Goal: Use online tool/utility: Utilize a website feature to perform a specific function

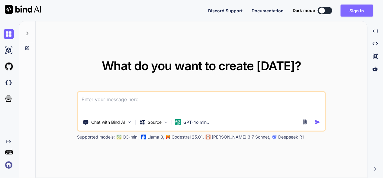
click at [368, 10] on button "Sign in" at bounding box center [356, 11] width 33 height 12
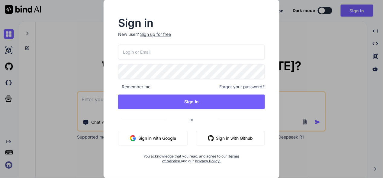
click at [161, 140] on button "Sign in with Google" at bounding box center [153, 138] width 70 height 14
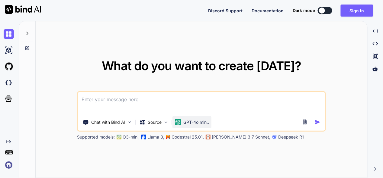
click at [196, 118] on div "GPT-4o min.." at bounding box center [191, 123] width 39 height 12
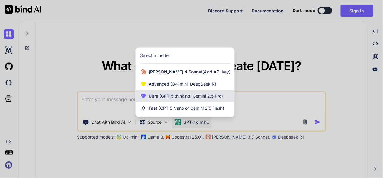
click at [201, 96] on span "(GPT-5 thinking, Gemini 2.5 Pro)" at bounding box center [190, 96] width 65 height 5
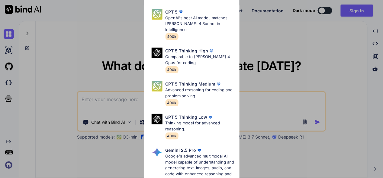
click at [382, 87] on div "Ultra Models GPT 5 OpenAI's best AI model, matches Claude 4 Sonnet in Intellige…" at bounding box center [191, 89] width 383 height 178
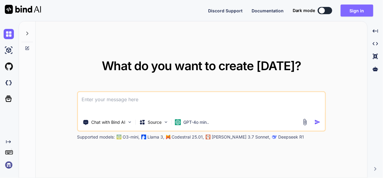
click at [356, 10] on button "Sign in" at bounding box center [356, 11] width 33 height 12
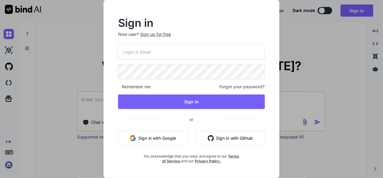
click at [150, 134] on button "Sign in with Google" at bounding box center [153, 138] width 70 height 14
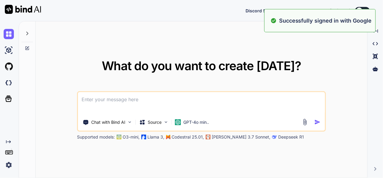
click at [321, 78] on div "What do you want to create today? Chat with Bind AI Source GPT-4o min.. Support…" at bounding box center [201, 100] width 249 height 80
drag, startPoint x: 344, startPoint y: 57, endPoint x: 341, endPoint y: 65, distance: 7.9
click at [343, 60] on div "What do you want to create today? Chat with Bind AI Source GPT-4o min.. Support…" at bounding box center [201, 99] width 331 height 157
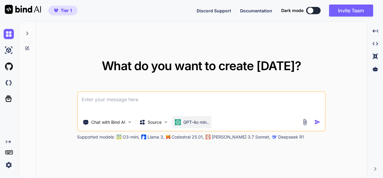
click at [180, 123] on img at bounding box center [178, 123] width 6 height 6
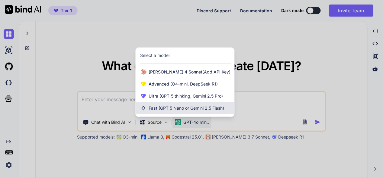
click at [183, 110] on span "(GPT 5 Nano or Gemini 2.5 Flash)" at bounding box center [191, 108] width 65 height 5
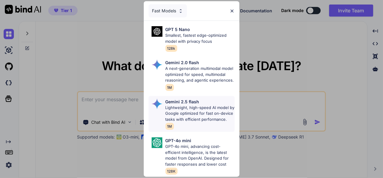
click at [196, 109] on p "Lightweight, high-speed AI model by Google optimized for fast on-device tasks w…" at bounding box center [199, 114] width 69 height 18
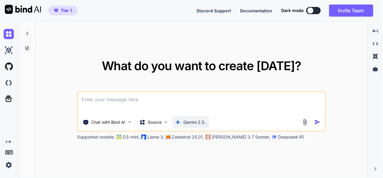
click at [193, 125] on p "Gemini 2.5.." at bounding box center [194, 123] width 23 height 6
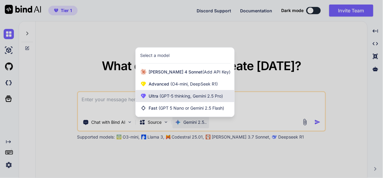
click at [191, 102] on div "Ultra (GPT-5 thinking, Gemini 2.5 Pro)" at bounding box center [185, 96] width 99 height 12
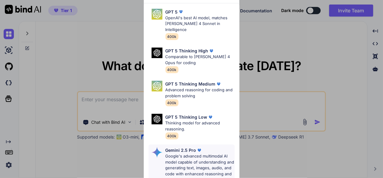
click at [191, 154] on p "Google's advanced multimodal AI model capable of understanding and generating t…" at bounding box center [199, 169] width 69 height 30
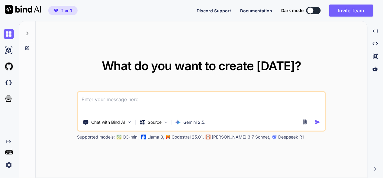
click at [152, 107] on textarea at bounding box center [201, 103] width 247 height 22
click at [25, 35] on icon at bounding box center [27, 33] width 5 height 5
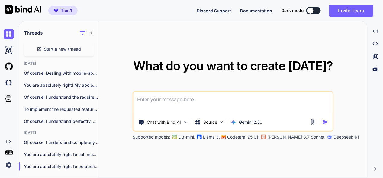
click at [111, 35] on div "What do you want to create today? Chat with Bind AI Source Gemini 2.5.. Support…" at bounding box center [233, 99] width 268 height 157
click at [92, 35] on icon at bounding box center [91, 32] width 5 height 5
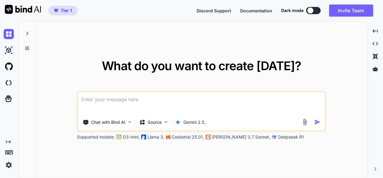
click at [149, 105] on textarea at bounding box center [201, 103] width 247 height 22
paste textarea "lore ip dolo sita - conse.adip "<!ELITSED doei> <temp inci="ut"> <labo> <etdo m…"
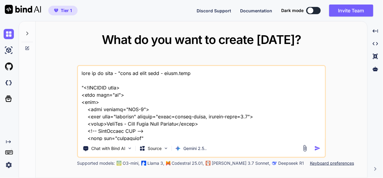
scroll to position [10543, 0]
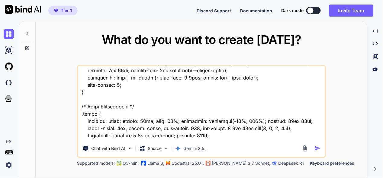
click at [102, 136] on textarea at bounding box center [201, 103] width 247 height 75
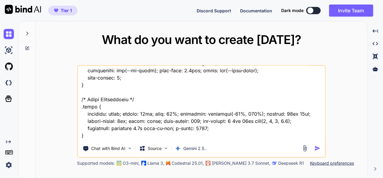
type textarea "lore ip do sita - "cons ad elit sedd - eiusm.temp "<!INCIDID utla> <etdo magn="…"
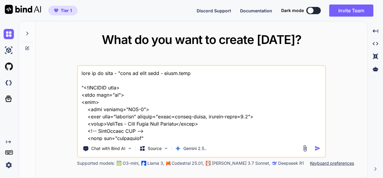
type textarea "lore ip do sita - "cons ad elit sedd - eiusm.temp "<!INCIDID utla> <etdo magn="…"
type textarea "x"
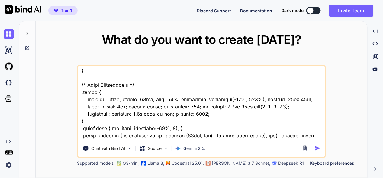
type textarea "lore ip do sita - "cons ad elit sedd - eiusm.temp "<!INCIDID utla> <etdo magn="…"
type textarea "x"
type textarea "lore ip do sita - "cons ad elit sedd - eiusm.temp "<!INCIDID utla> <etdo magn="…"
type textarea "x"
type textarea "lore ip do sita - "cons ad elit sedd - eiusm.temp "<!INCIDID utla> <etdo magn="…"
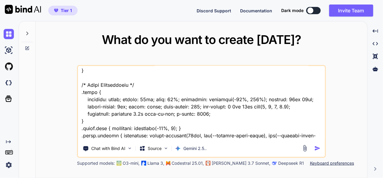
type textarea "x"
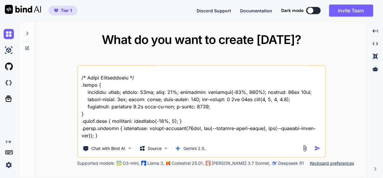
type textarea "lore ip do sita - "cons ad elit sedd - eiusm.temp "<!INCIDID utla> <etdo magn="…"
type textarea "x"
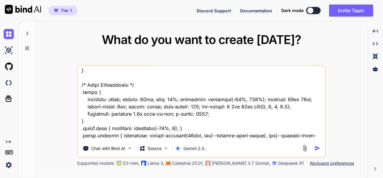
type textarea "lore ip do sita - "cons ad elit sedd - eiusm.temp "<!INCIDID utla> <etdo magn="…"
type textarea "x"
type textarea "lore ip do sita - "cons ad elit sedd - eiusm.temp "<!INCIDID utla> <etdo magn="…"
type textarea "x"
type textarea "lore ip do sita - "cons ad elit sedd - eiusm.temp "<!INCIDID utla> <etdo magn="…"
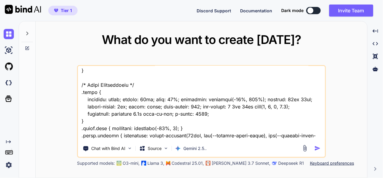
type textarea "x"
type textarea "lore ip do sita - "cons ad elit sedd - eiusm.temp "<!INCIDID utla> <etdo magn="…"
type textarea "x"
type textarea "lore ip do sita - "cons ad elit sedd - eiusm.temp "<!INCIDID utla> <etdo magn="…"
type textarea "x"
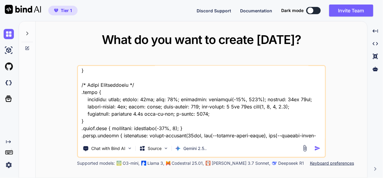
type textarea "lore ip do sita - "cons ad elit sedd - eiusm.temp "<!INCIDID utla> <etdo magn="…"
type textarea "x"
type textarea "lore ip do sita - "cons ad elit sedd - eiusm.temp "<!INCIDID utla> <etdo magn="…"
type textarea "x"
type textarea "lore ip do sita - "cons ad elit sedd - eiusm.temp "<!INCIDID utla> <etdo magn="…"
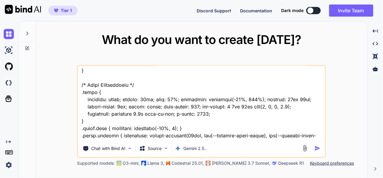
type textarea "x"
type textarea "lore ip do sita - "cons ad elit sedd - eiusm.temp "<!INCIDID utla> <etdo magn="…"
type textarea "x"
type textarea "lore ip do sita - "cons ad elit sedd - eiusm.temp "<!INCIDID utla> <etdo magn="…"
type textarea "x"
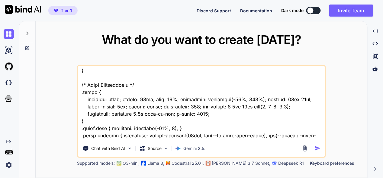
type textarea "lore ip do sita - "cons ad elit sedd - eiusm.temp "<!INCIDID utla> <etdo magn="…"
type textarea "x"
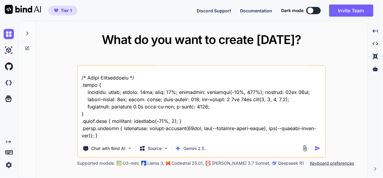
type textarea "lore ip do sita - "cons ad elit sedd - eiusm.temp "<!INCIDID utla> <etdo magn="…"
type textarea "x"
type textarea "lore ip do sita - "cons ad elit sedd - eiusm.temp "<!INCIDID utla> <etdo magn="…"
type textarea "x"
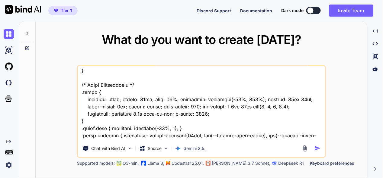
type textarea "lore ip do sita - "cons ad elit sedd - eiusm.temp "<!INCIDID utla> <etdo magn="…"
type textarea "x"
type textarea "lore ip do sita - "cons ad elit sedd - eiusm.temp "<!INCIDID utla> <etdo magn="…"
type textarea "x"
type textarea "lore ip do sita - "cons ad elit sedd - eiusm.temp "<!INCIDID utla> <etdo magn="…"
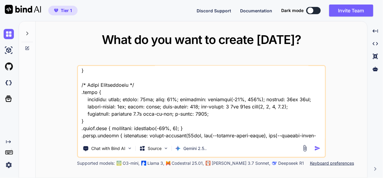
type textarea "x"
type textarea "lore ip do sita - "cons ad elit sedd - eiusm.temp "<!INCIDID utla> <etdo magn="…"
type textarea "x"
type textarea "lore ip do sita - "cons ad elit sedd - eiusm.temp "<!INCIDID utla> <etdo magn="…"
type textarea "x"
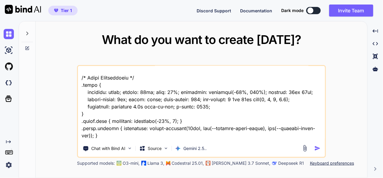
type textarea "lore ip do sita - "cons ad elit sedd - eiusm.temp "<!INCIDID utla> <etdo magn="…"
type textarea "x"
type textarea "lore ip do sita - "cons ad elit sedd - eiusm.temp "<!INCIDID utla> <etdo magn="…"
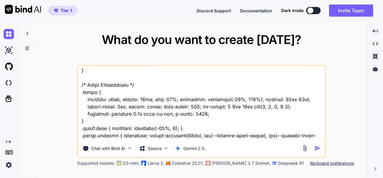
type textarea "x"
type textarea "lore ip do sita - "cons ad elit sedd - eiusm.temp "<!INCIDID utla> <etdo magn="…"
type textarea "x"
type textarea "lore ip do sita - "cons ad elit sedd - eiusm.temp "<!INCIDID utla> <etdo magn="…"
type textarea "x"
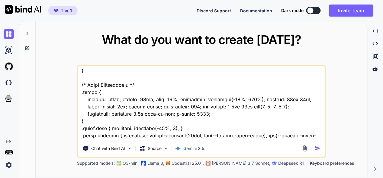
type textarea "lore ip do sita - "cons ad elit sedd - eiusm.temp "<!INCIDID utla> <etdo magn="…"
type textarea "x"
type textarea "lore ip do sita - "cons ad elit sedd - eiusm.temp "<!INCIDID utla> <etdo magn="…"
type textarea "x"
type textarea "lore ip do sita - "cons ad elit sedd - eiusm.temp "<!INCIDID utla> <etdo magn="…"
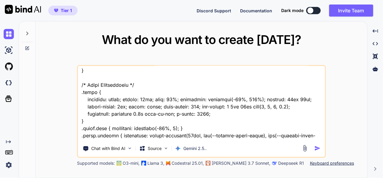
type textarea "x"
type textarea "lore ip do sita - "cons ad elit sedd - eiusm.temp "<!INCIDID utla> <etdo magn="…"
type textarea "x"
type textarea "lore ip do sita - "cons ad elit sedd - eiusm.temp "<!INCIDID utla> <etdo magn="…"
type textarea "x"
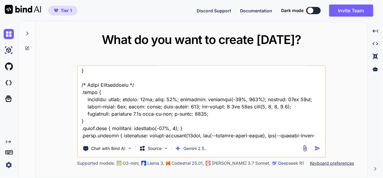
type textarea "lore ip do sita - "cons ad elit sedd - eiusm.temp "<!INCIDID utla> <etdo magn="…"
type textarea "x"
type textarea "lore ip do sita - "cons ad elit sedd - eiusm.temp "<!INCIDID utla> <etdo magn="…"
type textarea "x"
type textarea "lore ip do sita - "cons ad elit sedd - eiusm.temp "<!INCIDID utla> <etdo magn="…"
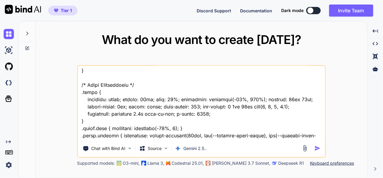
type textarea "x"
type textarea "lore ip do sita - "cons ad elit sedd - eiusm.temp "<!INCIDID utla> <etdo magn="…"
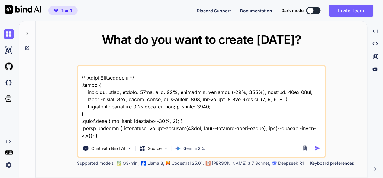
type textarea "x"
type textarea "lore ip do sita - "cons ad elit sedd - eiusm.temp "<!INCIDID utla> <etdo magn="…"
type textarea "x"
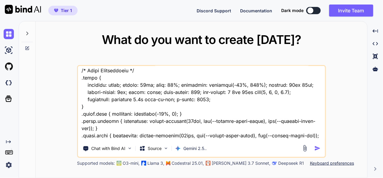
type textarea "lore ip do sita - "cons ad elit sedd - eiusm.temp "<!INCIDID utla> <etdo magn="…"
type textarea "x"
type textarea "lore ip do sita - "cons ad elit sedd - eiusm.temp "<!INCIDID utla> <etdo magn="…"
type textarea "x"
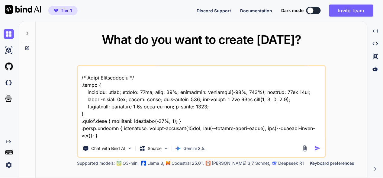
type textarea "lore ip do sita - "cons ad elit sedd - eiusm.temp "<!INCIDID utla> <etdo magn="…"
type textarea "x"
type textarea "lore ip do sita - "cons ad elit sedd - eiusm.temp "<!INCIDID utla> <etdo magn="…"
type textarea "x"
type textarea "lore ip do sita - "cons ad elit sedd - eiusm.temp "<!INCIDID utla> <etdo magn="…"
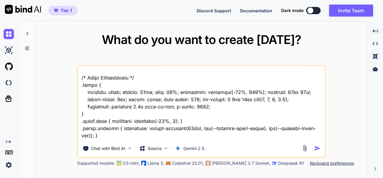
type textarea "x"
type textarea "lore ip do sita - "cons ad elit sedd - eiusm.temp "<!INCIDID utla> <etdo magn="…"
type textarea "x"
type textarea "lore ip do sita - "cons ad elit sedd - eiusm.temp "<!INCIDID utla> <etdo magn="…"
type textarea "x"
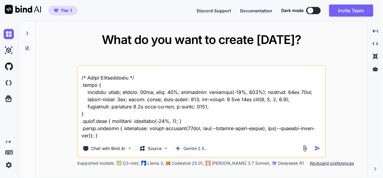
type textarea "lore ip do sita - "cons ad elit sedd - eiusm.temp "<!INCIDID utla> <etdo magn="…"
type textarea "x"
type textarea "lore ip do sita - "cons ad elit sedd - eiusm.temp "<!INCIDID utla> <etdo magn="…"
type textarea "x"
type textarea "lore ip do sita - "cons ad elit sedd - eiusm.temp "<!INCIDID utla> <etdo magn="…"
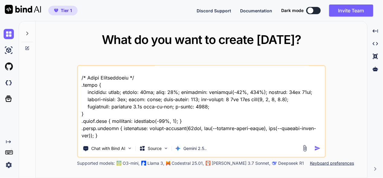
type textarea "x"
type textarea "lore ip do sita - "cons ad elit sedd - eiusm.temp "<!INCIDID utla> <etdo magn="…"
type textarea "x"
type textarea "lore ip do sita - "cons ad elit sedd - eiusm.temp "<!INCIDID utla> <etdo magn="…"
type textarea "x"
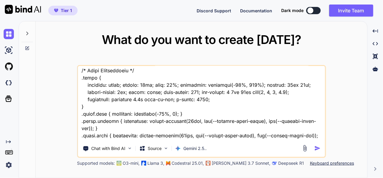
type textarea "lore ip do sita - "cons ad elit sedd - eiusm.temp "<!INCIDID utla> <etdo magn="…"
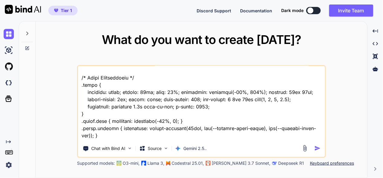
type textarea "x"
type textarea "lore ip do sita - "cons ad elit sedd - eiusm.temp "<!INCIDID utla> <etdo magn="…"
type textarea "x"
type textarea "lore ip do sita - "cons ad elit sedd - eiusm.temp "<!INCIDID utla> <etdo magn="…"
type textarea "x"
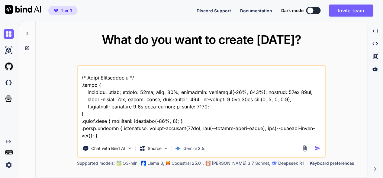
type textarea "lore ip do sita - "cons ad elit sedd - eiusm.temp "<!INCIDID utla> <etdo magn="…"
click at [317, 149] on img "button" at bounding box center [317, 148] width 6 height 6
type textarea "x"
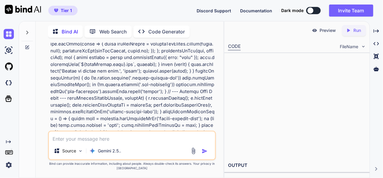
scroll to position [4715, 0]
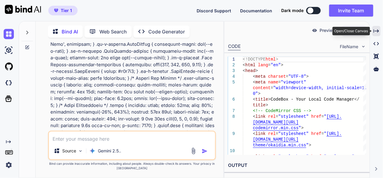
click at [379, 31] on icon "Created with Pixso." at bounding box center [375, 30] width 5 height 5
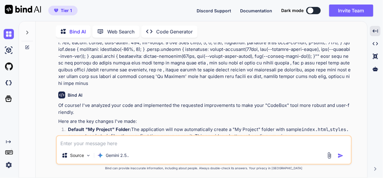
scroll to position [2742, 0]
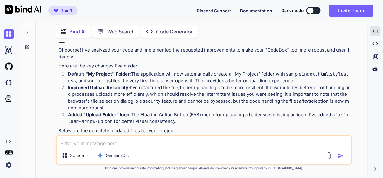
click at [335, 161] on img at bounding box center [335, 163] width 5 height 5
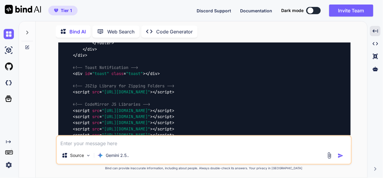
scroll to position [3919, 0]
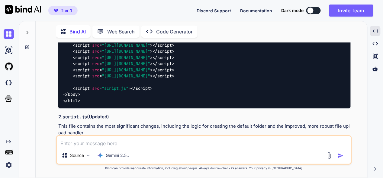
click at [335, 141] on img at bounding box center [335, 143] width 5 height 5
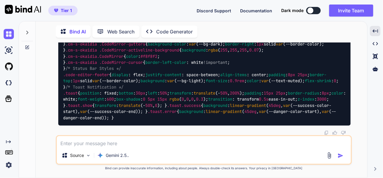
scroll to position [9926, 0]
drag, startPoint x: 335, startPoint y: 73, endPoint x: 335, endPoint y: 79, distance: 5.7
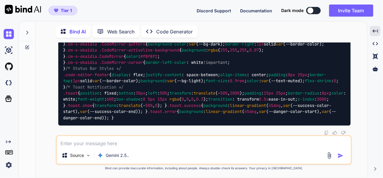
click at [122, 142] on textarea at bounding box center [204, 141] width 294 height 11
type textarea "i"
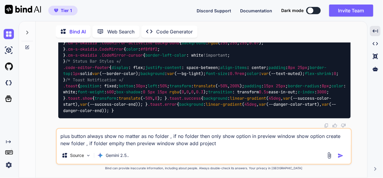
click at [199, 145] on textarea "plus button always show no matter as no folder , if no folder then only show op…" at bounding box center [204, 138] width 294 height 18
click at [230, 144] on textarea "plus button always show no matter as no folder , if no folder then only show op…" at bounding box center [204, 138] width 294 height 18
click at [247, 144] on textarea "plus button always show no matter as no folder , if no folder then only show op…" at bounding box center [204, 138] width 294 height 18
click at [322, 142] on textarea "plus button always show no matter as no folder , if no folder then only show op…" at bounding box center [204, 138] width 294 height 18
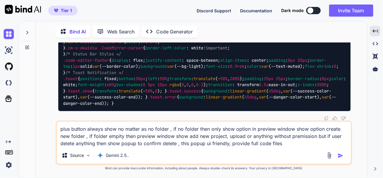
type textarea "plus button always show no matter as no folder , if no folder then only show op…"
click at [340, 155] on img "button" at bounding box center [340, 156] width 6 height 6
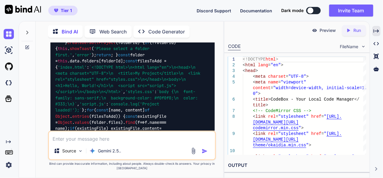
scroll to position [17093, 0]
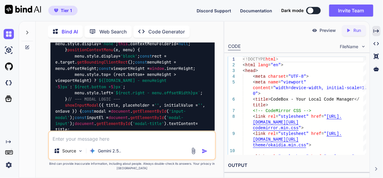
scroll to position [18662, 0]
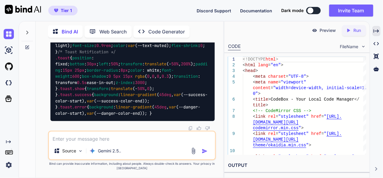
scroll to position [26329, 0]
click at [89, 140] on textarea at bounding box center [132, 137] width 166 height 11
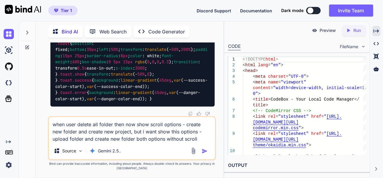
click at [147, 140] on textarea "when user delete all folder then now show scroll options - create new folder an…" at bounding box center [132, 129] width 166 height 25
click at [146, 141] on textarea "when user delete all folder then now show scroll options - create new folder an…" at bounding box center [132, 129] width 166 height 25
click at [206, 138] on textarea "when user delete all folder then now show scroll options - create new folder an…" at bounding box center [132, 129] width 166 height 25
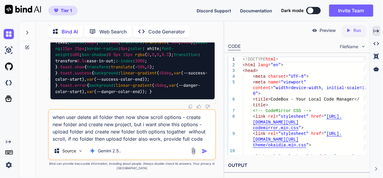
type textarea "when user delete all folder then now show scroll options - create new folder an…"
click at [205, 151] on img "button" at bounding box center [205, 152] width 6 height 6
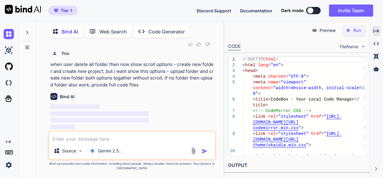
scroll to position [29213, 0]
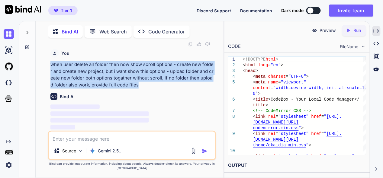
drag, startPoint x: 133, startPoint y: 86, endPoint x: 47, endPoint y: 65, distance: 87.8
click at [47, 65] on div "You Bind AI Of course! I've analyzed your code and implemented the requested im…" at bounding box center [131, 111] width 183 height 136
copy p "when user delete all folder then now show scroll options - create new folder an…"
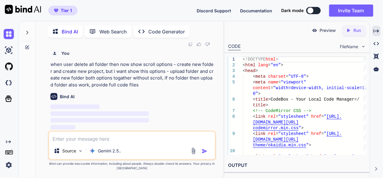
click at [139, 108] on p "‌" at bounding box center [132, 107] width 164 height 7
click at [204, 151] on img "button" at bounding box center [205, 152] width 6 height 6
click at [171, 120] on p "‌" at bounding box center [132, 120] width 164 height 7
click at [113, 110] on p "‌" at bounding box center [132, 107] width 164 height 7
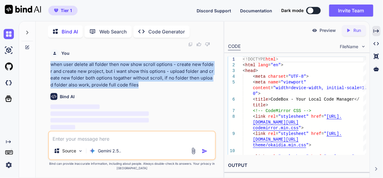
drag, startPoint x: 132, startPoint y: 84, endPoint x: 51, endPoint y: 66, distance: 83.1
click at [51, 66] on p "when user delete all folder then now show scroll options - create new folder an…" at bounding box center [132, 74] width 164 height 27
copy p "when user delete all folder then now show scroll options - create new folder an…"
click at [12, 36] on img at bounding box center [9, 34] width 10 height 10
click at [9, 36] on img at bounding box center [9, 34] width 10 height 10
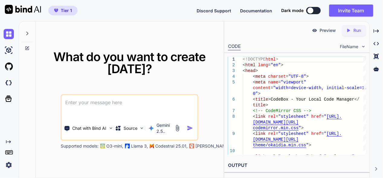
click at [27, 39] on div at bounding box center [26, 31] width 11 height 21
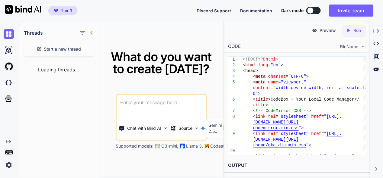
click at [92, 36] on div at bounding box center [86, 33] width 16 height 8
click at [93, 34] on icon at bounding box center [91, 32] width 5 height 5
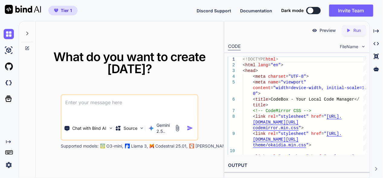
click at [104, 102] on textarea at bounding box center [130, 106] width 136 height 22
click at [112, 104] on textarea at bounding box center [130, 106] width 136 height 22
paste textarea "when user delete all folder then now show scroll options - create new folder an…"
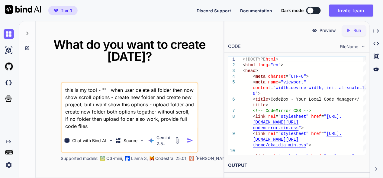
click at [189, 112] on textarea "this is my tool - "" when user delete all folder then now show scroll options -…" at bounding box center [130, 106] width 136 height 47
click at [154, 121] on textarea "this is my tool - "" when user delete all folder then now show scroll options -…" at bounding box center [130, 106] width 136 height 47
click at [152, 121] on textarea "this is my tool - "" when user delete all folder then now show scroll options -…" at bounding box center [130, 106] width 136 height 47
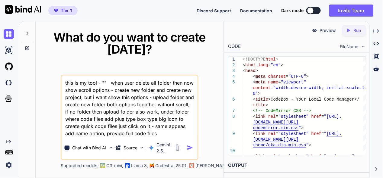
click at [102, 83] on textarea "this is my tool - "" when user delete all folder then now show scroll options -…" at bounding box center [130, 107] width 136 height 62
click at [104, 83] on textarea "this is my tool - "" when user delete all folder then now show scroll options -…" at bounding box center [130, 107] width 136 height 62
paste textarea "lore ip dolo sita - conse.adip "<!ELITSED doei> <temp inci="ut"> <labo> <etdo m…"
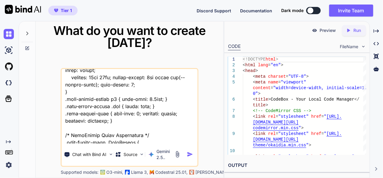
scroll to position [14511, 0]
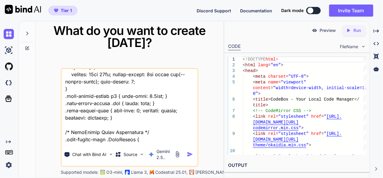
type textarea "lore ip do sita - "cons ad elit sedd - eiusm.temp "<!INCIDID utla> <etdo magn="…"
click at [190, 155] on img "button" at bounding box center [190, 155] width 6 height 6
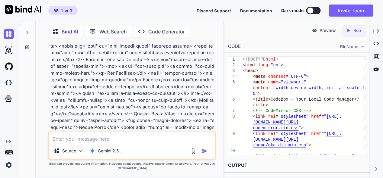
scroll to position [423, 0]
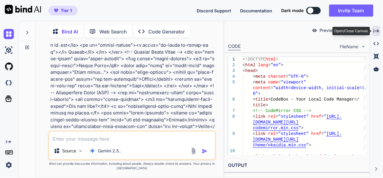
click at [377, 30] on icon at bounding box center [375, 30] width 5 height 3
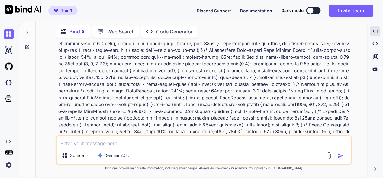
scroll to position [2767, 0]
click at [65, 12] on span "Tier 1" at bounding box center [66, 11] width 11 height 6
click at [8, 164] on img at bounding box center [9, 165] width 10 height 10
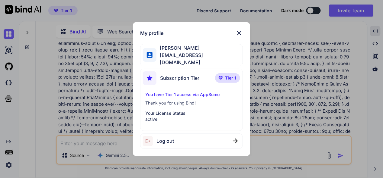
click at [171, 139] on span "Log out" at bounding box center [165, 141] width 18 height 7
drag, startPoint x: 177, startPoint y: 140, endPoint x: 182, endPoint y: 135, distance: 7.3
click at [177, 140] on span "Logging out..." at bounding box center [172, 141] width 32 height 7
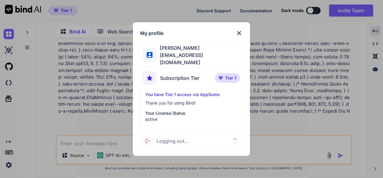
click at [239, 35] on img at bounding box center [238, 33] width 7 height 7
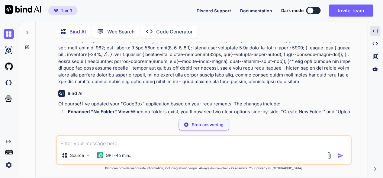
scroll to position [2949, 0]
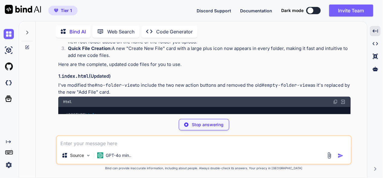
click at [7, 162] on img at bounding box center [9, 165] width 10 height 10
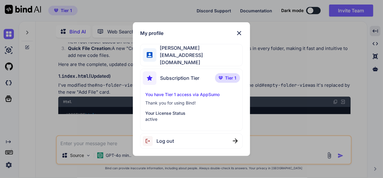
click at [240, 36] on img at bounding box center [238, 33] width 7 height 7
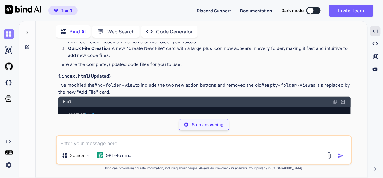
click at [5, 34] on img at bounding box center [9, 34] width 10 height 10
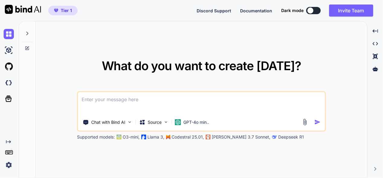
click at [29, 34] on icon at bounding box center [27, 33] width 5 height 5
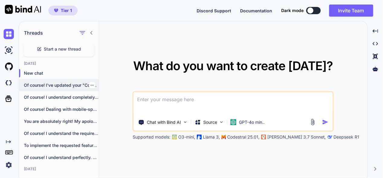
click at [53, 86] on p "Of course! I've updated your "CodeBox" application..." at bounding box center [61, 85] width 75 height 6
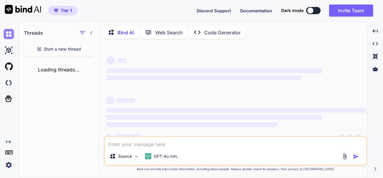
click at [6, 34] on img at bounding box center [9, 34] width 10 height 10
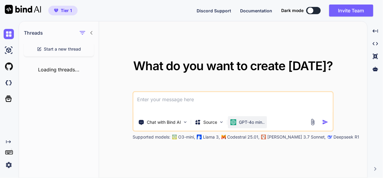
click at [257, 119] on div "GPT-4o min.." at bounding box center [247, 123] width 39 height 12
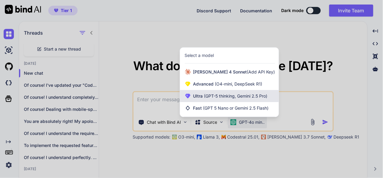
click at [229, 94] on span "(GPT-5 thinking, Gemini 2.5 Pro)" at bounding box center [235, 96] width 65 height 5
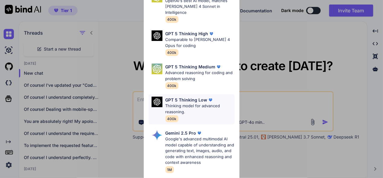
scroll to position [30, 0]
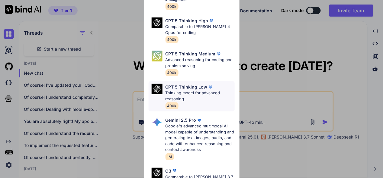
click at [191, 130] on p "Google's advanced multimodal AI model capable of understanding and generating t…" at bounding box center [199, 138] width 69 height 30
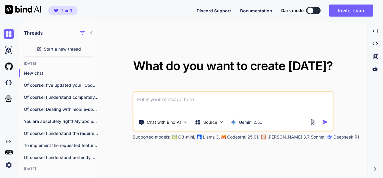
click at [94, 33] on div "Threads" at bounding box center [59, 31] width 80 height 21
click at [92, 31] on icon at bounding box center [91, 33] width 2 height 4
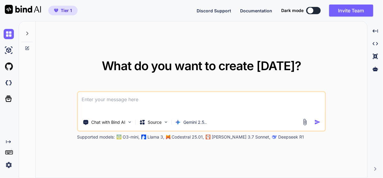
click at [142, 105] on textarea at bounding box center [201, 103] width 247 height 22
paste textarea "lore ip do sita - "cons ad elit sedd - eiusm.temp "<!INCIDID utla> <etdo magn="…"
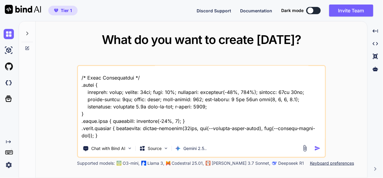
scroll to position [11058, 0]
type textarea "lore ip do sita - "cons ad elit sedd - eiusm.temp "<!INCIDID utla> <etdo magn="…"
click at [316, 147] on img "button" at bounding box center [317, 148] width 6 height 6
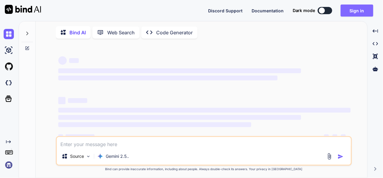
click at [357, 12] on button "Sign in" at bounding box center [356, 11] width 33 height 12
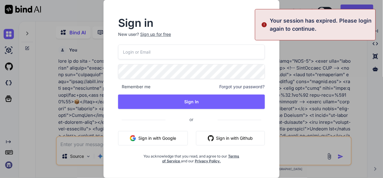
scroll to position [2, 0]
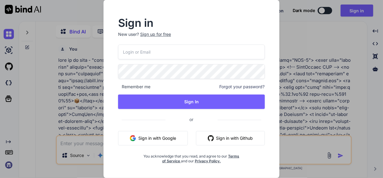
click at [172, 139] on button "Sign in with Google" at bounding box center [153, 138] width 70 height 14
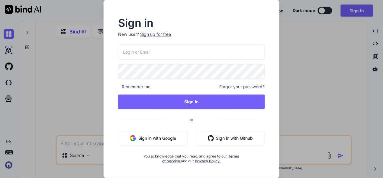
click at [163, 139] on button "Sign in with Google" at bounding box center [153, 138] width 70 height 14
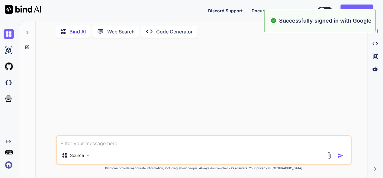
click at [337, 81] on div at bounding box center [204, 89] width 295 height 93
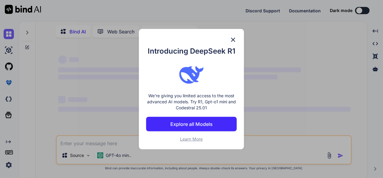
click at [233, 40] on img at bounding box center [232, 39] width 7 height 7
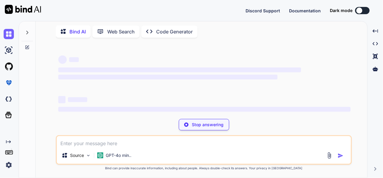
click at [200, 127] on p "Stop answering" at bounding box center [208, 125] width 32 height 6
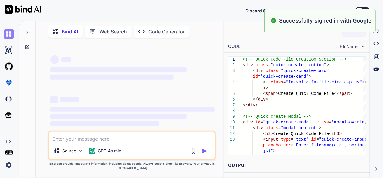
click at [12, 34] on img at bounding box center [9, 34] width 10 height 10
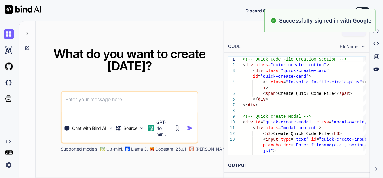
click at [139, 106] on textarea at bounding box center [130, 103] width 136 height 22
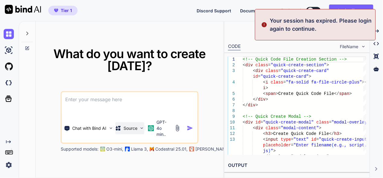
click at [133, 130] on p "Source" at bounding box center [130, 129] width 14 height 6
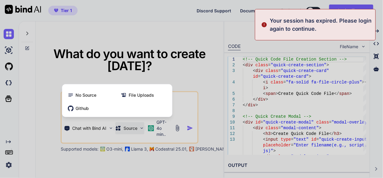
click at [193, 33] on div at bounding box center [191, 89] width 383 height 178
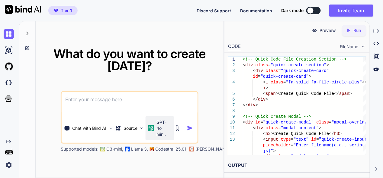
click at [155, 132] on div "GPT-4o min.." at bounding box center [160, 129] width 24 height 18
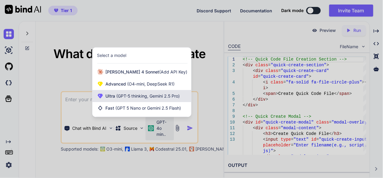
click at [137, 95] on span "(GPT-5 thinking, Gemini 2.5 Pro)" at bounding box center [147, 96] width 65 height 5
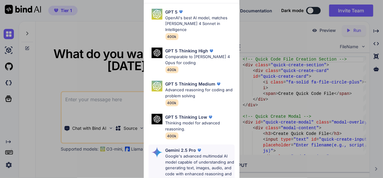
click at [193, 154] on p "Google's advanced multimodal AI model capable of understanding and generating t…" at bounding box center [199, 169] width 69 height 30
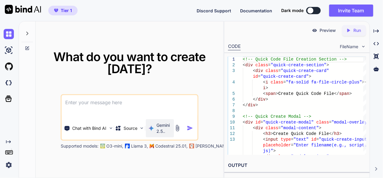
click at [164, 127] on p "Gemini 2.5.." at bounding box center [163, 129] width 15 height 12
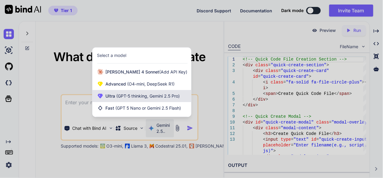
click at [140, 94] on span "(GPT-5 thinking, Gemini 2.5 Pro)" at bounding box center [147, 96] width 65 height 5
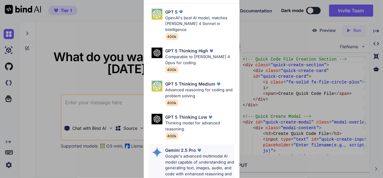
click at [197, 154] on p "Google's advanced multimodal AI model capable of understanding and generating t…" at bounding box center [199, 169] width 69 height 30
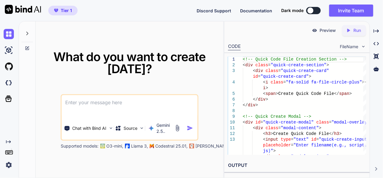
click at [114, 104] on textarea at bounding box center [130, 106] width 136 height 22
paste textarea "lore ip do sita - "cons ad elit sedd - eiusm.temp "<!INCIDID utla> <etdo magn="…"
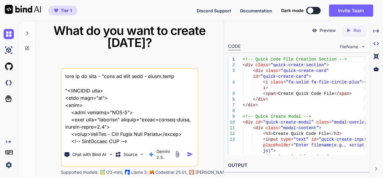
scroll to position [14692, 0]
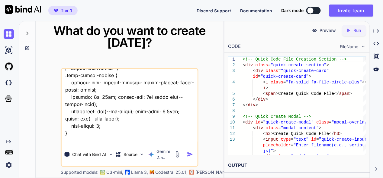
type textarea "lore ip do sita - "cons ad elit sedd - eiusm.temp "<!INCIDID utla> <etdo magn="…"
click at [190, 152] on img "button" at bounding box center [190, 155] width 6 height 6
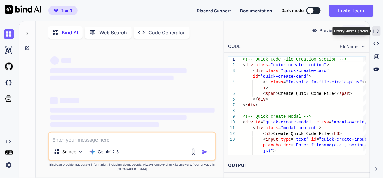
click at [376, 30] on icon "Created with Pixso." at bounding box center [375, 30] width 5 height 5
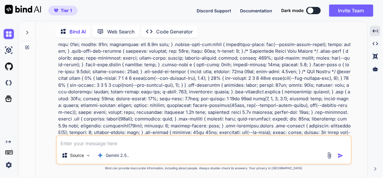
scroll to position [2767, 0]
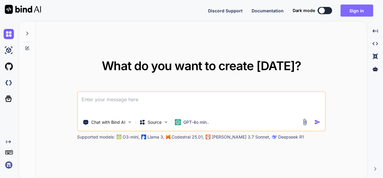
click at [357, 10] on button "Sign in" at bounding box center [356, 11] width 33 height 12
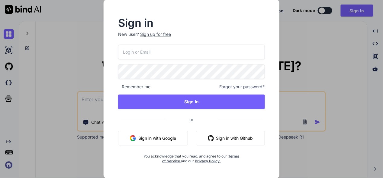
click at [159, 139] on button "Sign in with Google" at bounding box center [153, 138] width 70 height 14
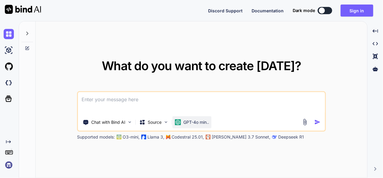
click at [195, 123] on p "GPT-4o min.." at bounding box center [196, 123] width 26 height 6
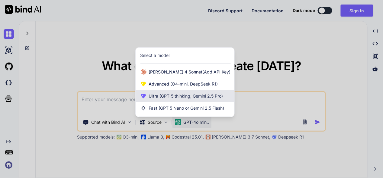
click at [184, 97] on span "(GPT-5 thinking, Gemini 2.5 Pro)" at bounding box center [190, 96] width 65 height 5
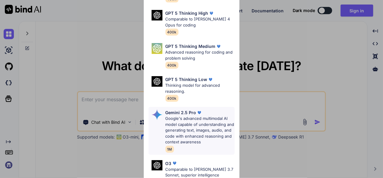
scroll to position [90, 0]
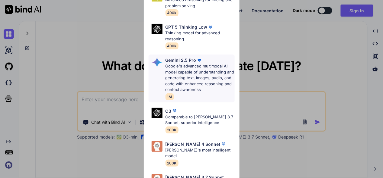
click at [193, 69] on p "Google's advanced multimodal AI model capable of understanding and generating t…" at bounding box center [199, 78] width 69 height 30
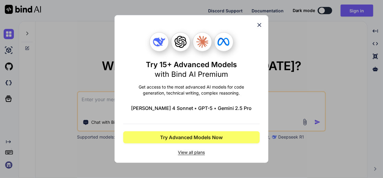
click at [261, 25] on icon at bounding box center [259, 25] width 7 height 7
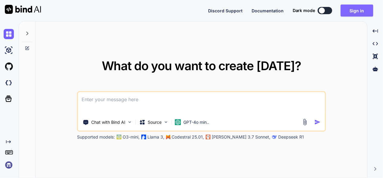
click at [352, 9] on button "Sign in" at bounding box center [356, 11] width 33 height 12
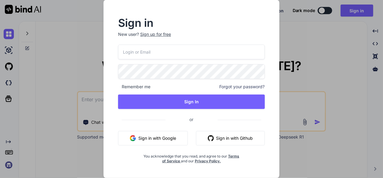
click at [158, 140] on button "Sign in with Google" at bounding box center [153, 138] width 70 height 14
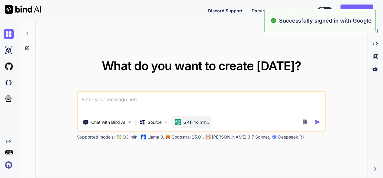
click at [187, 124] on p "GPT-4o min.." at bounding box center [196, 123] width 26 height 6
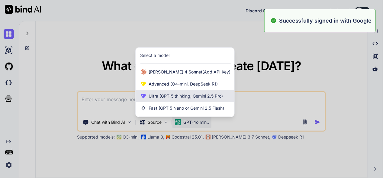
click at [177, 93] on span "Ultra (GPT-5 thinking, Gemini 2.5 Pro)" at bounding box center [186, 96] width 74 height 6
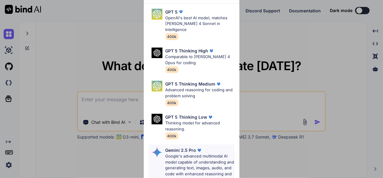
click at [185, 155] on p "Google's advanced multimodal AI model capable of understanding and generating t…" at bounding box center [199, 169] width 69 height 30
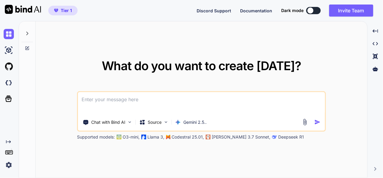
click at [155, 103] on textarea at bounding box center [201, 103] width 247 height 22
paste textarea "lore ip do sita - "cons ad elit sedd - eiusm.temp "<!INCIDID utla> <etdo magn="…"
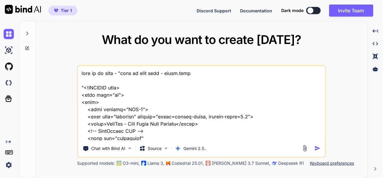
scroll to position [11057, 0]
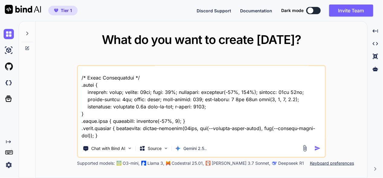
type textarea "lore ip do sita - "cons ad elit sedd - eiusm.temp "<!INCIDID utla> <etdo magn="…"
click at [316, 148] on img "button" at bounding box center [317, 148] width 6 height 6
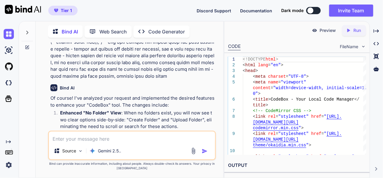
scroll to position [5108, 0]
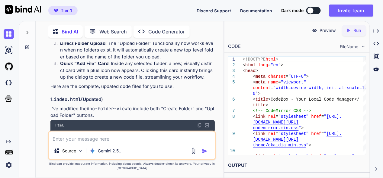
scroll to position [5259, 0]
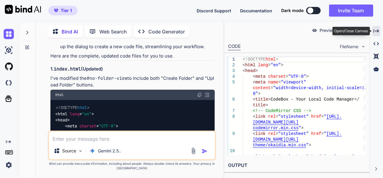
click at [375, 28] on icon "Created with Pixso." at bounding box center [375, 30] width 5 height 5
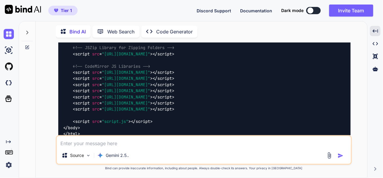
scroll to position [4148, 0]
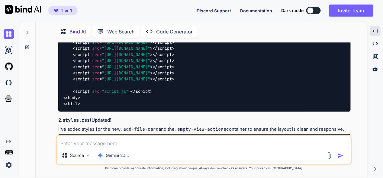
click at [333, 137] on img at bounding box center [335, 139] width 5 height 5
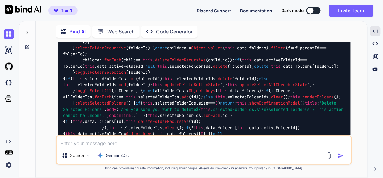
scroll to position [6533, 0]
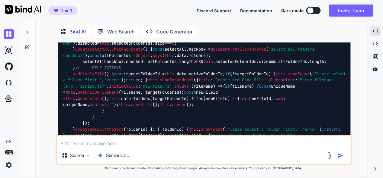
scroll to position [6744, 0]
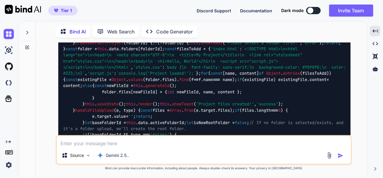
click at [144, 145] on textarea at bounding box center [204, 141] width 294 height 11
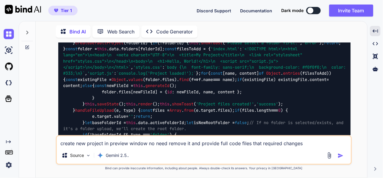
drag, startPoint x: 307, startPoint y: 146, endPoint x: 51, endPoint y: 147, distance: 256.0
click at [51, 147] on div "You Bind AI Of course! I've analyzed your request and implemented the desired f…" at bounding box center [203, 111] width 327 height 136
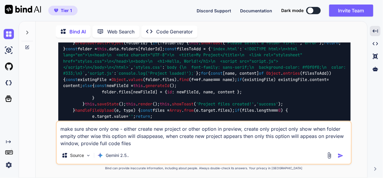
type textarea "make sure show only one - either create new project or other option in preview,…"
click at [341, 155] on img "button" at bounding box center [340, 156] width 6 height 6
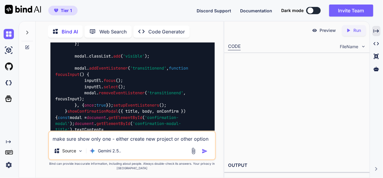
scroll to position [17869, 0]
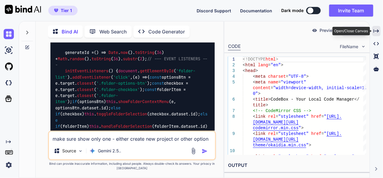
click at [379, 31] on div "Created with Pixso." at bounding box center [376, 31] width 8 height 10
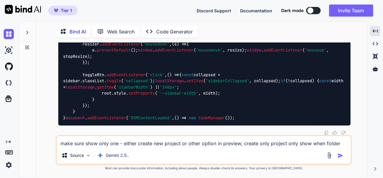
scroll to position [12869, 0]
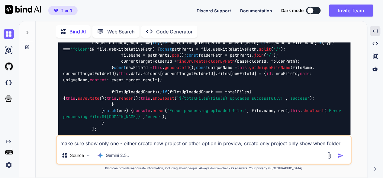
drag, startPoint x: 336, startPoint y: 81, endPoint x: 325, endPoint y: 91, distance: 14.3
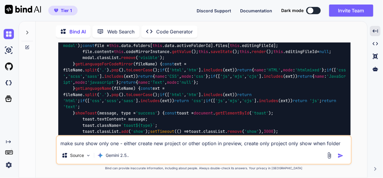
scroll to position [14167, 0]
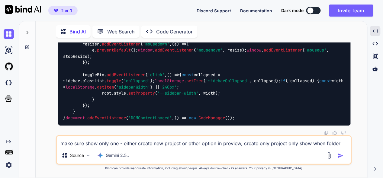
scroll to position [16582, 0]
